Goal: Transaction & Acquisition: Subscribe to service/newsletter

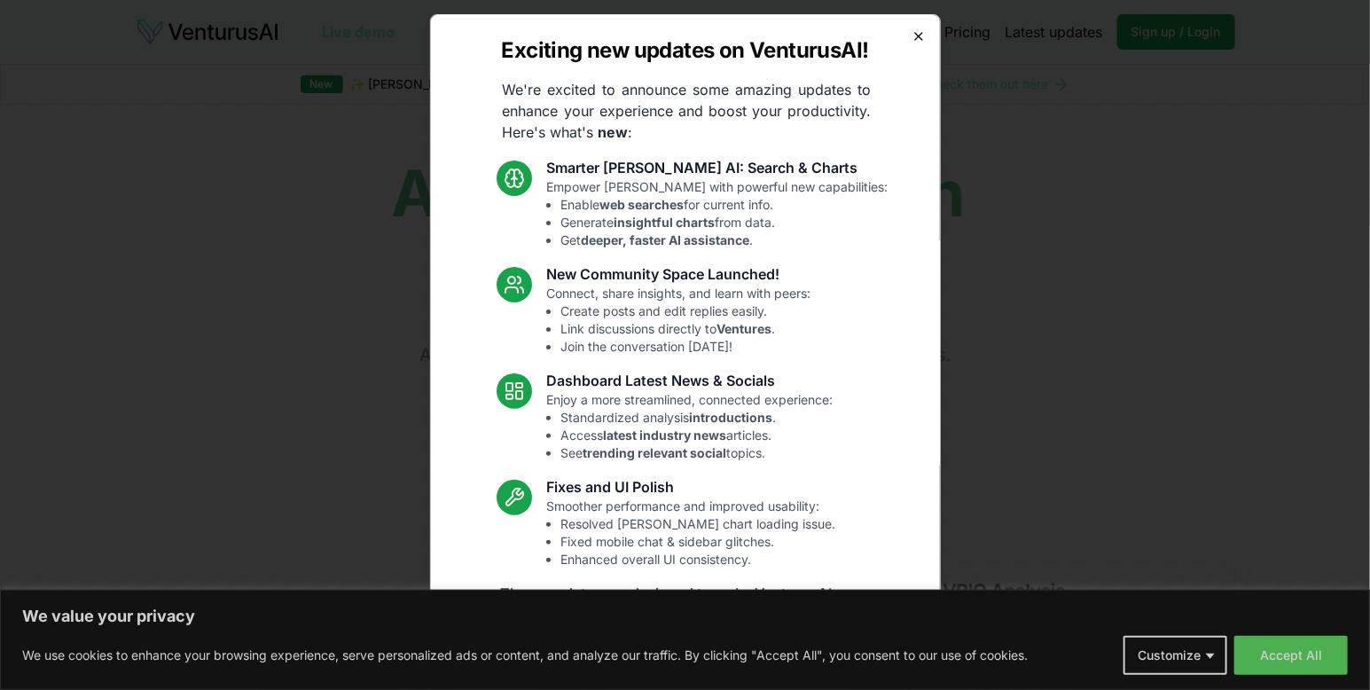
click at [925, 43] on icon "button" at bounding box center [918, 36] width 14 height 14
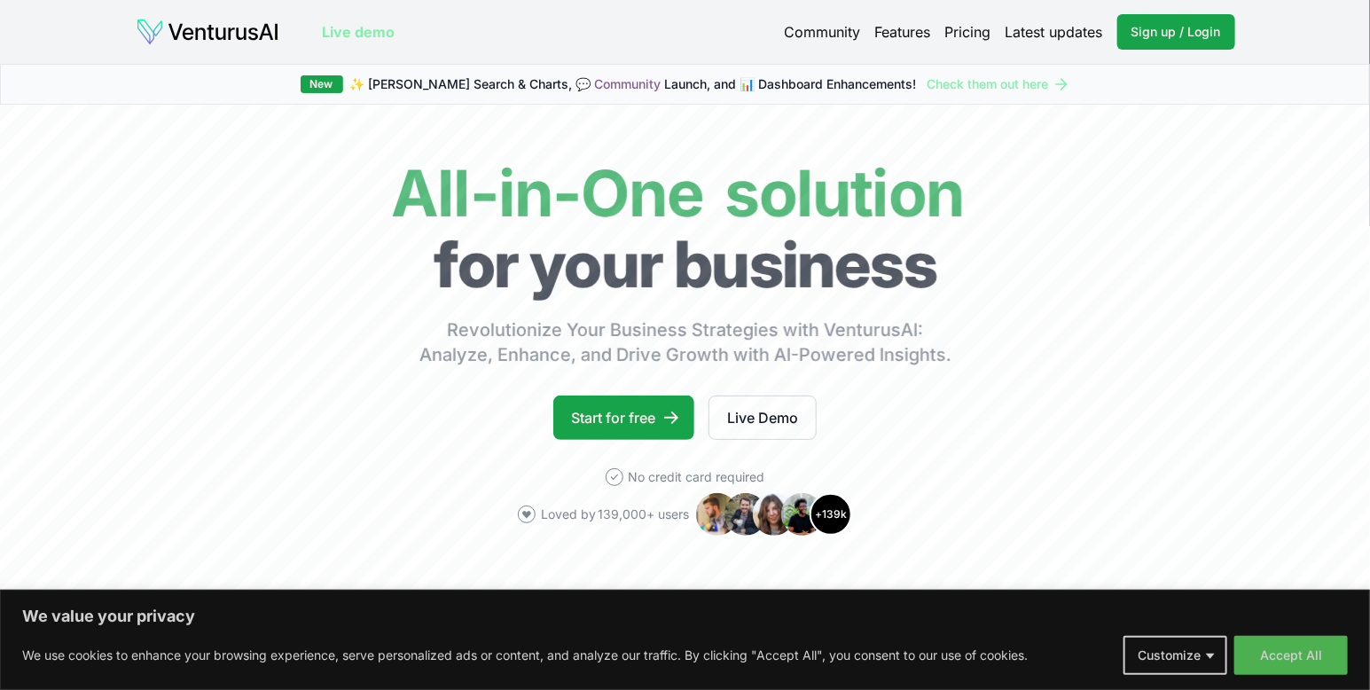
click at [945, 40] on link "Pricing" at bounding box center [968, 32] width 46 height 16
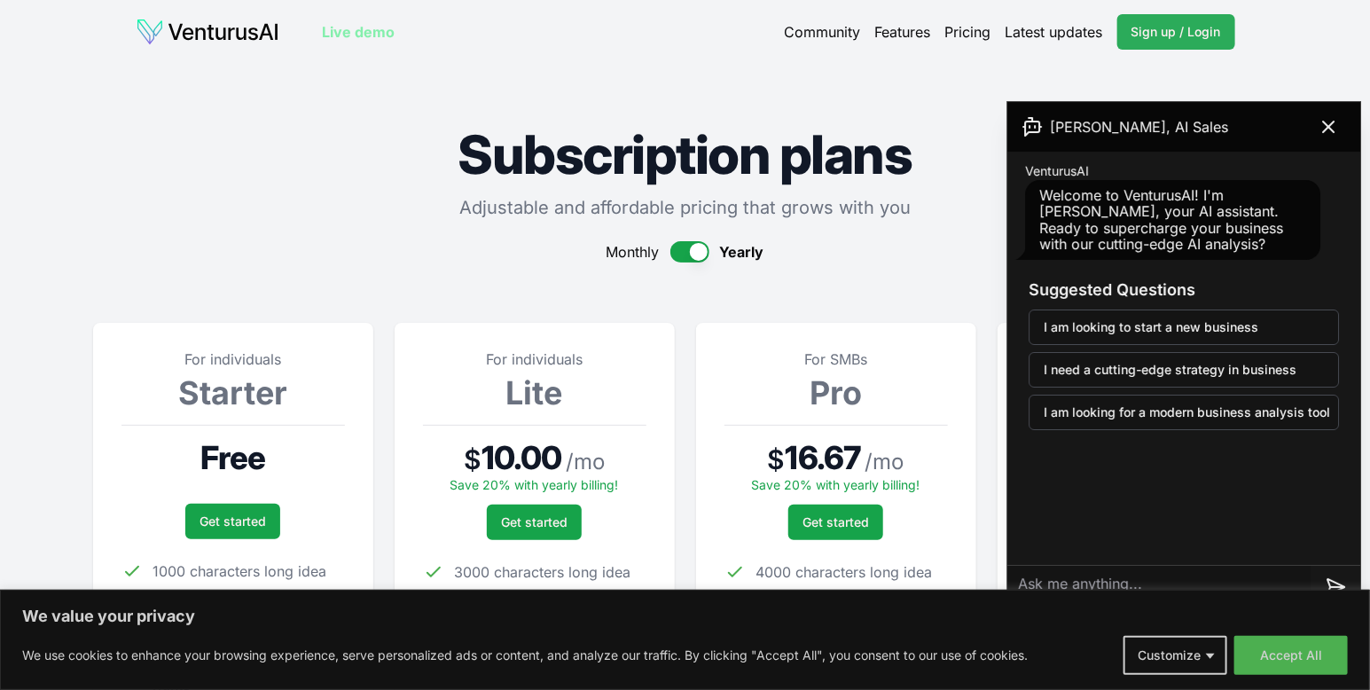
click at [1145, 41] on span "Sign up / Login" at bounding box center [1176, 32] width 90 height 18
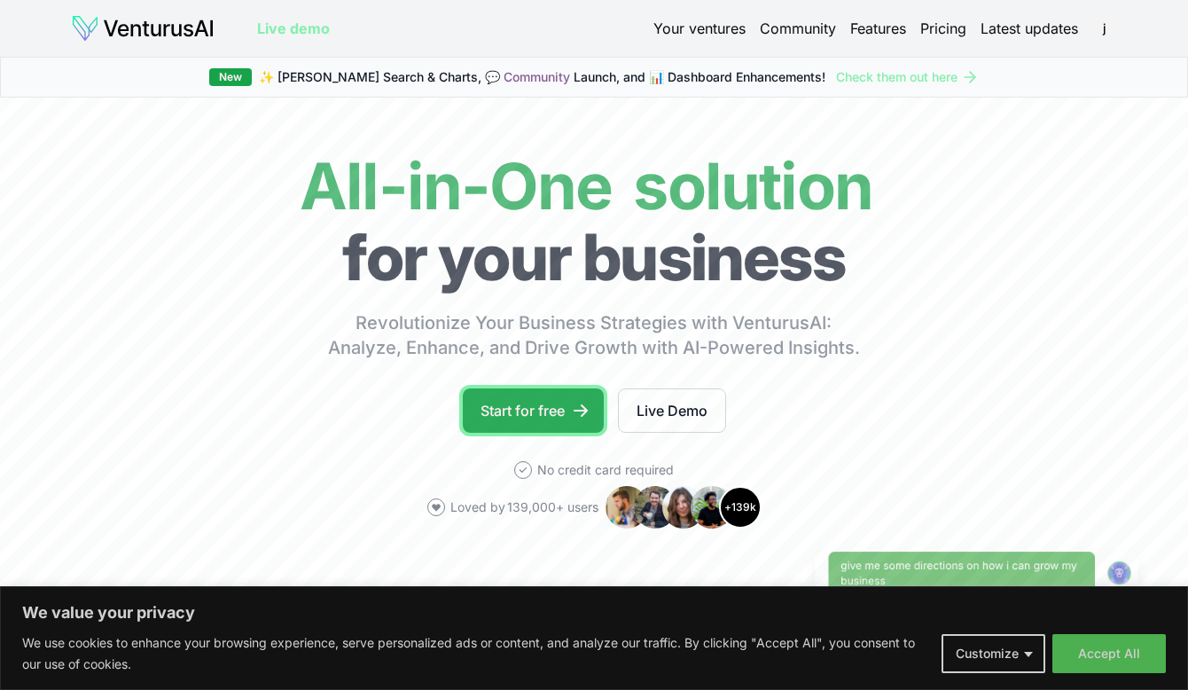
click at [486, 433] on link "Start for free" at bounding box center [533, 410] width 141 height 44
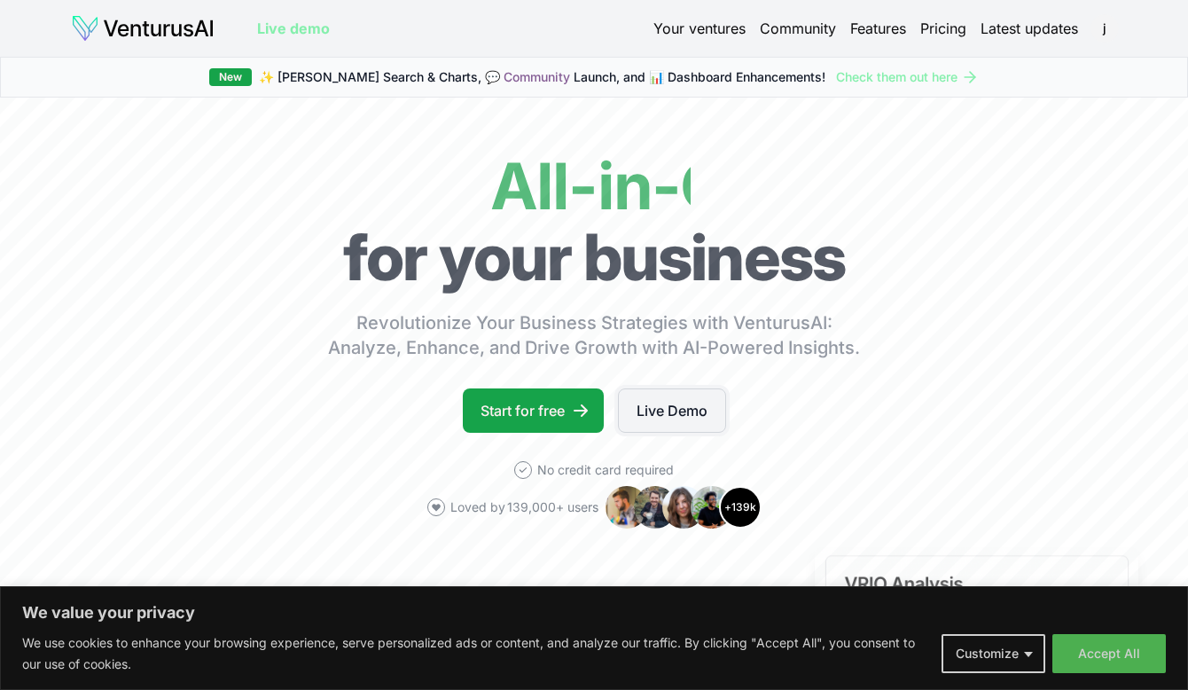
click at [659, 433] on link "Live Demo" at bounding box center [672, 410] width 108 height 44
